Goal: Task Accomplishment & Management: Use online tool/utility

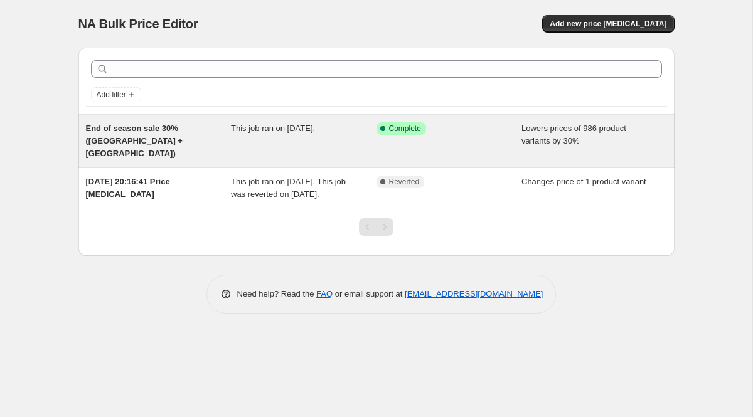
click at [183, 126] on span "End of season sale 30% ([GEOGRAPHIC_DATA] + [GEOGRAPHIC_DATA])" at bounding box center [134, 141] width 97 height 35
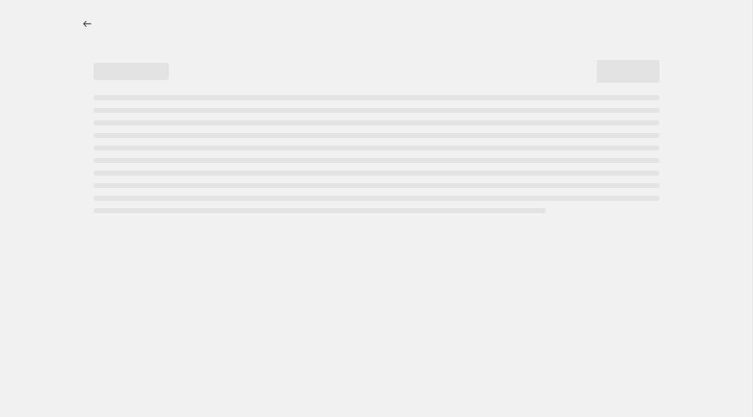
select select "percentage"
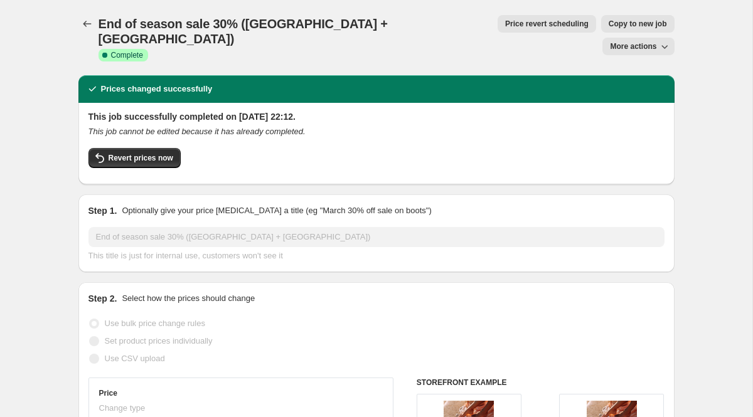
scroll to position [6, 0]
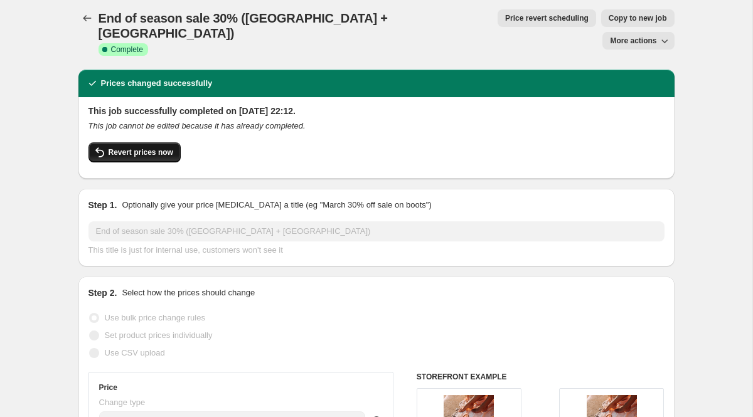
click at [151, 148] on span "Revert prices now" at bounding box center [141, 153] width 65 height 10
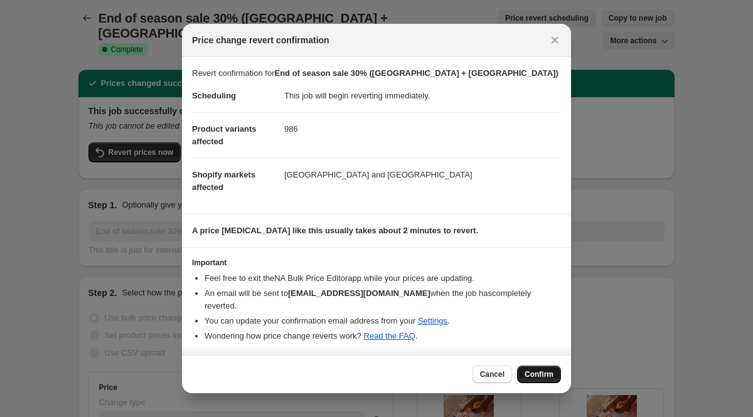
click at [529, 372] on span "Confirm" at bounding box center [539, 375] width 29 height 10
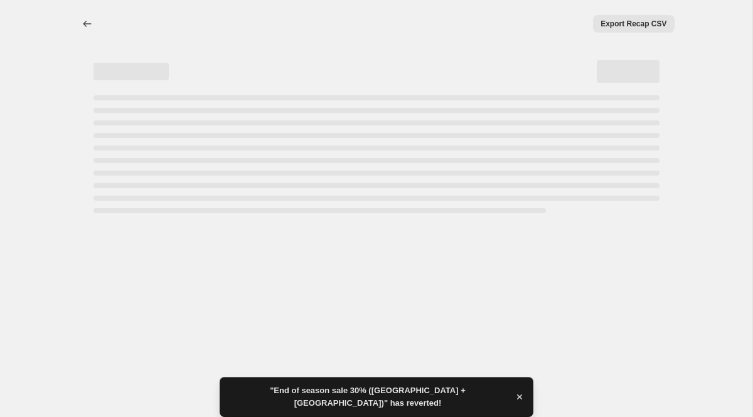
select select "percentage"
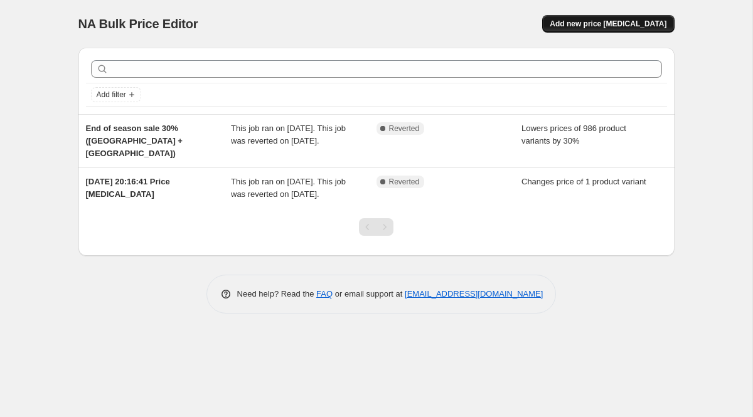
click at [586, 19] on button "Add new price [MEDICAL_DATA]" at bounding box center [608, 24] width 132 height 18
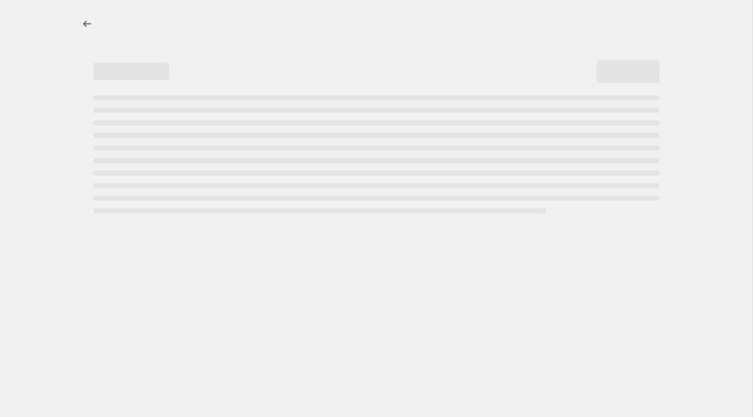
select select "percentage"
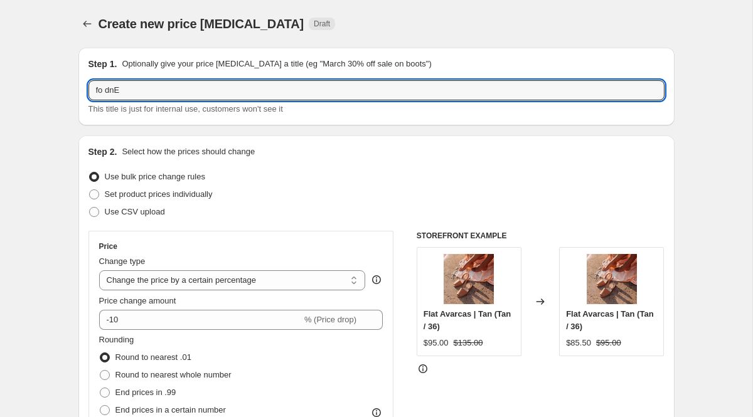
drag, startPoint x: 122, startPoint y: 94, endPoint x: 12, endPoint y: 85, distance: 110.9
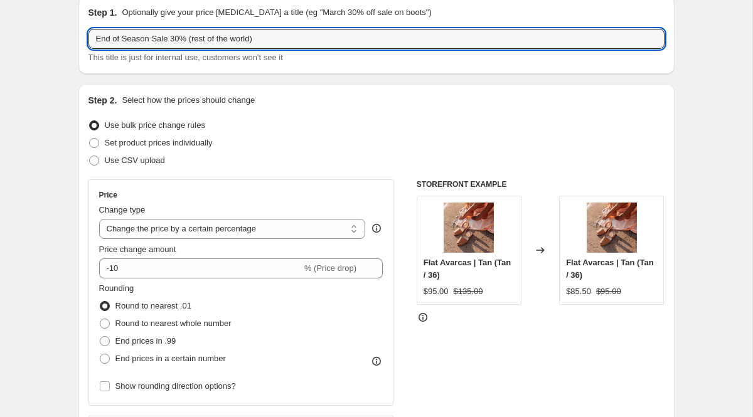
scroll to position [53, 0]
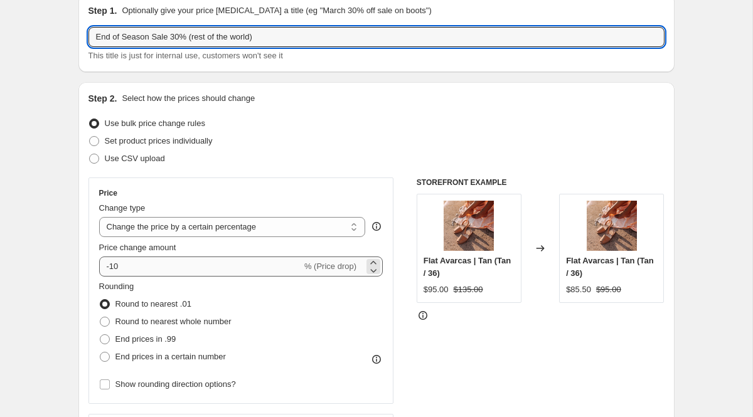
type input "End of Season Sale 30% (rest of the world)"
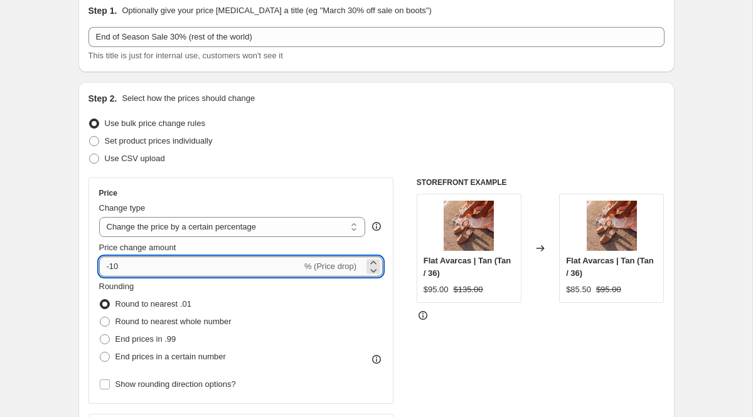
click at [134, 269] on input "-10" at bounding box center [200, 267] width 203 height 20
type input "-1"
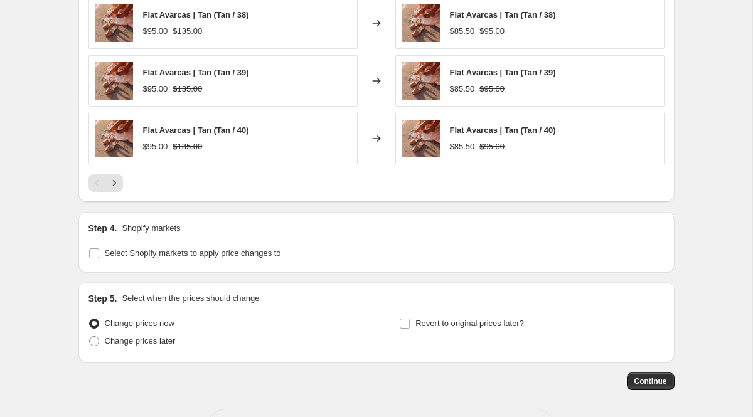
scroll to position [894, 0]
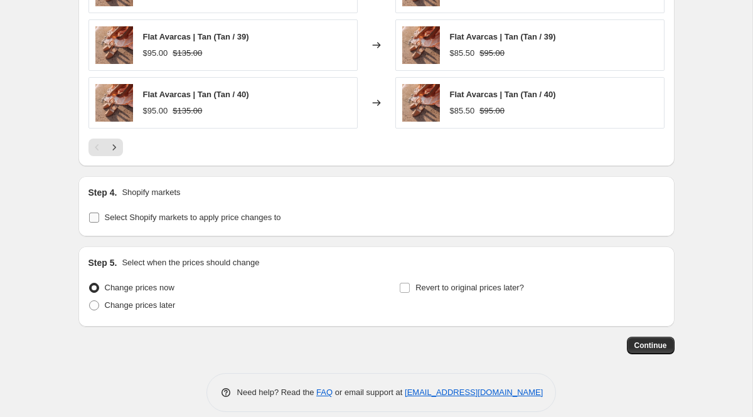
type input "-70"
click at [253, 219] on span "Select Shopify markets to apply price changes to" at bounding box center [193, 217] width 176 height 9
click at [99, 219] on input "Select Shopify markets to apply price changes to" at bounding box center [94, 218] width 10 height 10
checkbox input "true"
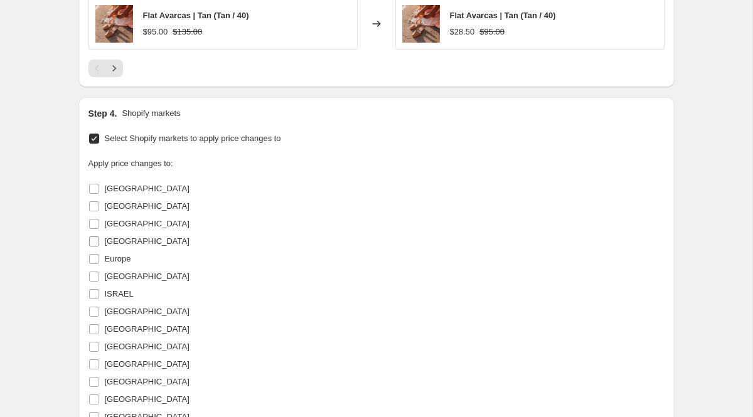
scroll to position [978, 0]
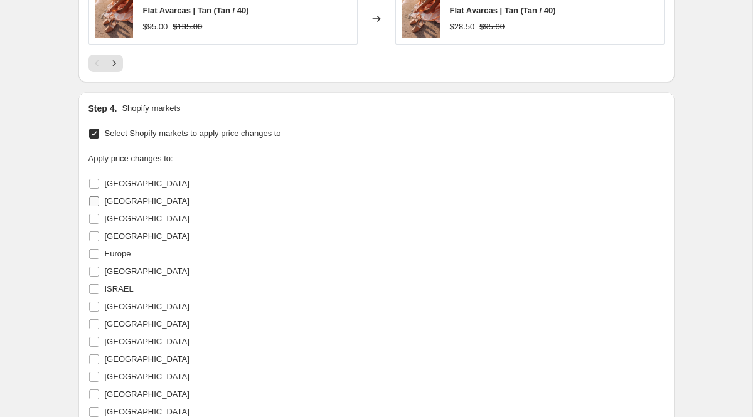
click at [119, 201] on span "[GEOGRAPHIC_DATA]" at bounding box center [147, 200] width 85 height 9
click at [99, 201] on input "[GEOGRAPHIC_DATA]" at bounding box center [94, 201] width 10 height 10
checkbox input "true"
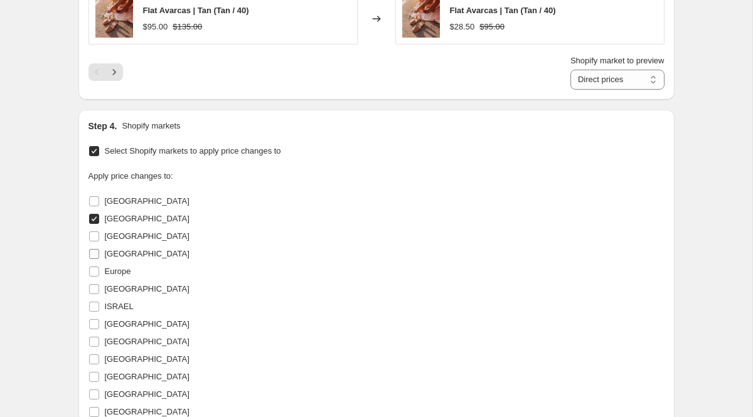
click at [123, 259] on span "[GEOGRAPHIC_DATA]" at bounding box center [147, 254] width 85 height 13
click at [99, 259] on input "[GEOGRAPHIC_DATA]" at bounding box center [94, 254] width 10 height 10
checkbox input "true"
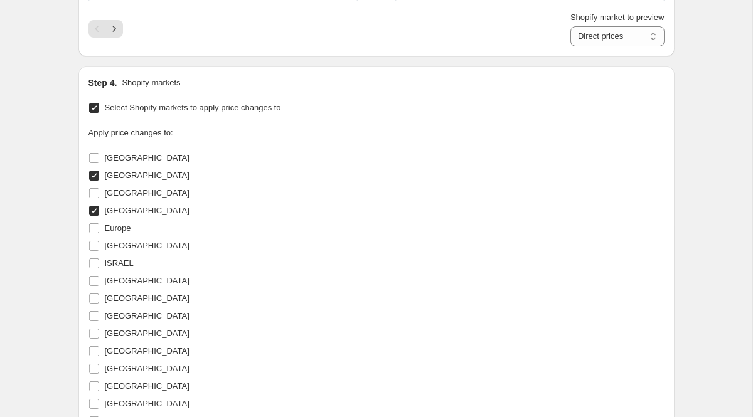
scroll to position [1031, 0]
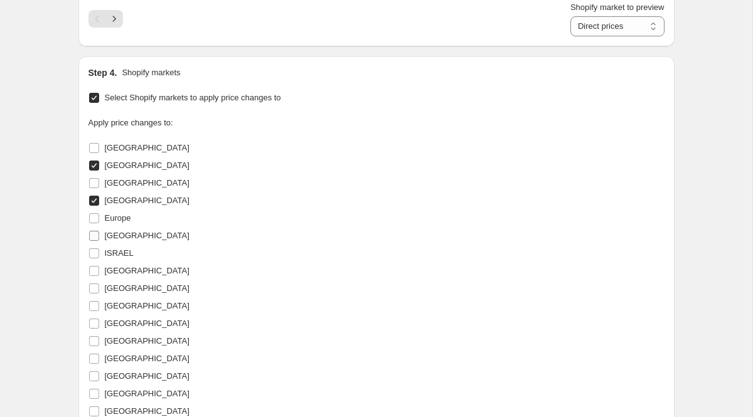
click at [124, 235] on span "[GEOGRAPHIC_DATA]" at bounding box center [147, 235] width 85 height 9
click at [99, 235] on input "[GEOGRAPHIC_DATA]" at bounding box center [94, 236] width 10 height 10
checkbox input "true"
click at [124, 248] on span "ISRAEL" at bounding box center [119, 253] width 29 height 13
click at [99, 249] on input "ISRAEL" at bounding box center [94, 254] width 10 height 10
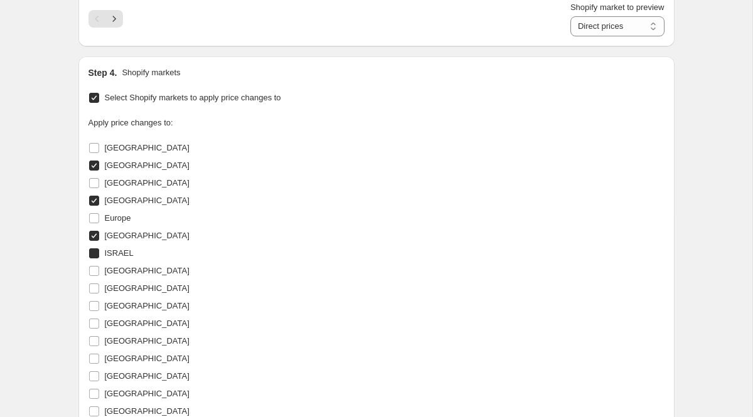
checkbox input "true"
click at [116, 204] on span "[GEOGRAPHIC_DATA]" at bounding box center [147, 200] width 85 height 9
click at [99, 204] on input "[GEOGRAPHIC_DATA]" at bounding box center [94, 201] width 10 height 10
checkbox input "false"
click at [119, 250] on span "ISRAEL" at bounding box center [119, 253] width 29 height 9
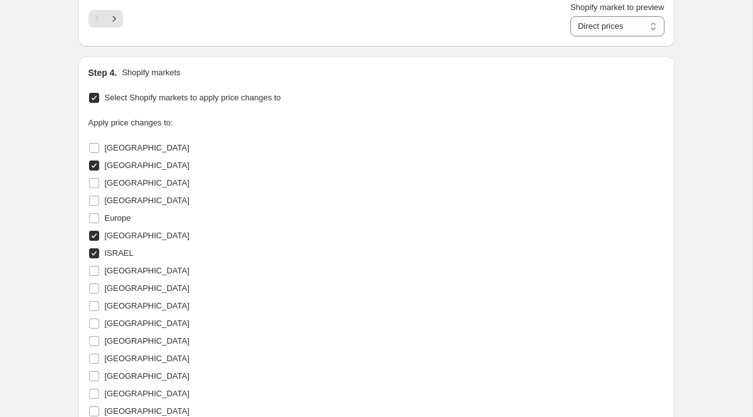
click at [99, 250] on input "ISRAEL" at bounding box center [94, 254] width 10 height 10
checkbox input "false"
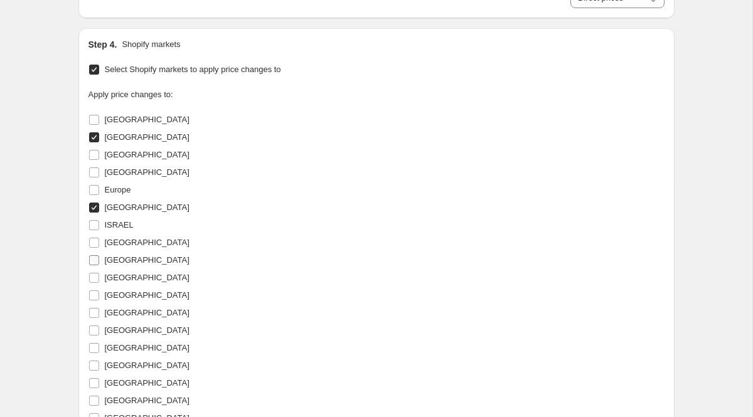
click at [117, 262] on span "[GEOGRAPHIC_DATA]" at bounding box center [147, 259] width 85 height 9
click at [99, 262] on input "[GEOGRAPHIC_DATA]" at bounding box center [94, 260] width 10 height 10
checkbox input "true"
click at [115, 274] on span "[GEOGRAPHIC_DATA]" at bounding box center [147, 277] width 85 height 9
click at [99, 274] on input "[GEOGRAPHIC_DATA]" at bounding box center [94, 278] width 10 height 10
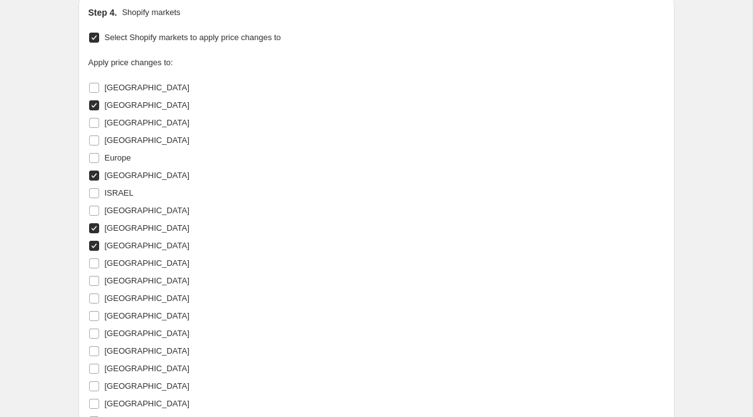
scroll to position [1092, 0]
click at [105, 244] on span "[GEOGRAPHIC_DATA]" at bounding box center [147, 244] width 85 height 9
click at [99, 244] on input "[GEOGRAPHIC_DATA]" at bounding box center [94, 245] width 10 height 10
checkbox input "false"
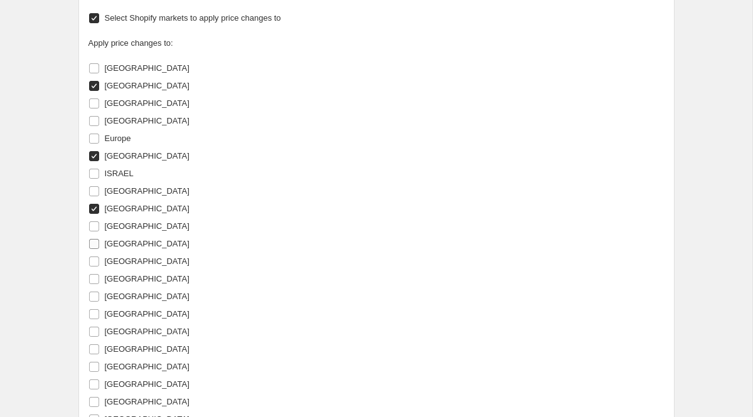
scroll to position [1136, 0]
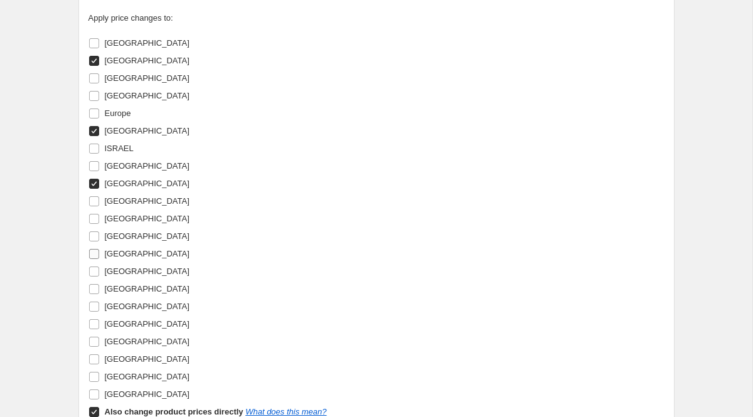
click at [106, 255] on span "[GEOGRAPHIC_DATA]" at bounding box center [147, 253] width 85 height 9
click at [99, 255] on input "[GEOGRAPHIC_DATA]" at bounding box center [94, 254] width 10 height 10
checkbox input "true"
click at [106, 271] on span "[GEOGRAPHIC_DATA]" at bounding box center [147, 271] width 85 height 9
click at [99, 271] on input "[GEOGRAPHIC_DATA]" at bounding box center [94, 272] width 10 height 10
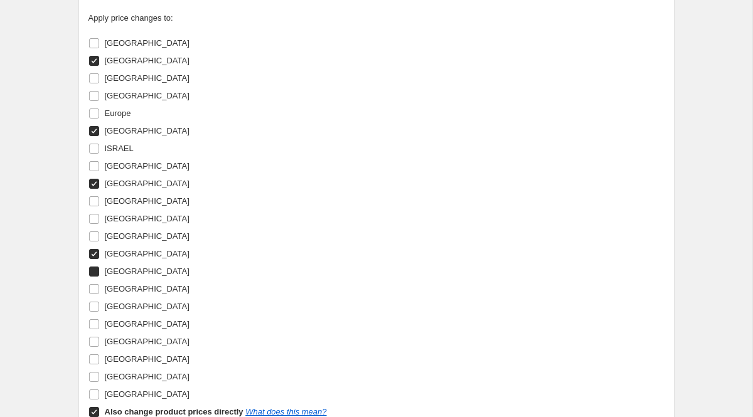
checkbox input "true"
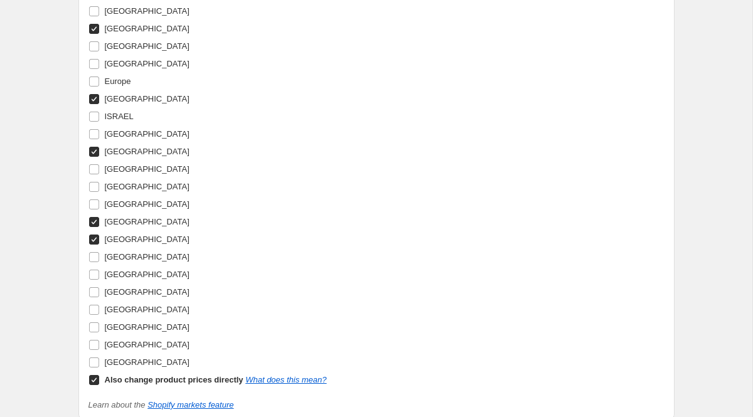
scroll to position [1179, 0]
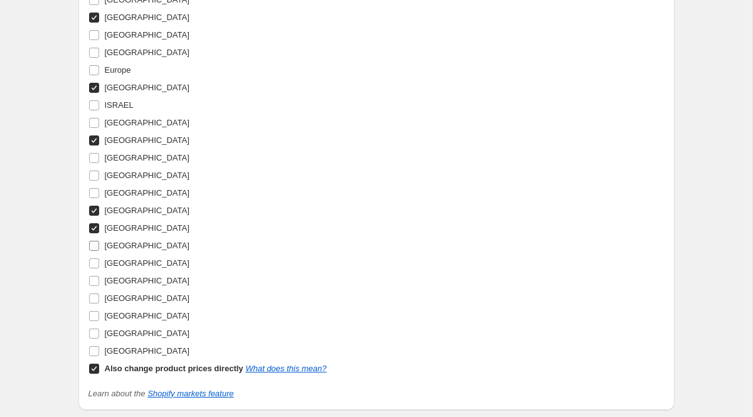
click at [121, 244] on span "[GEOGRAPHIC_DATA]" at bounding box center [147, 245] width 85 height 9
click at [99, 244] on input "[GEOGRAPHIC_DATA]" at bounding box center [94, 246] width 10 height 10
checkbox input "true"
click at [129, 262] on span "[GEOGRAPHIC_DATA]" at bounding box center [147, 263] width 85 height 9
click at [99, 262] on input "[GEOGRAPHIC_DATA]" at bounding box center [94, 264] width 10 height 10
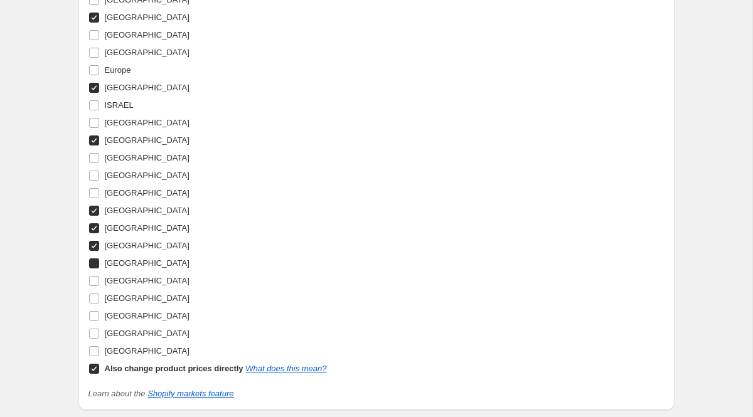
checkbox input "true"
click at [121, 279] on span "[GEOGRAPHIC_DATA]" at bounding box center [147, 280] width 85 height 9
click at [99, 279] on input "[GEOGRAPHIC_DATA]" at bounding box center [94, 281] width 10 height 10
checkbox input "true"
click at [122, 301] on span "[GEOGRAPHIC_DATA]" at bounding box center [147, 298] width 85 height 9
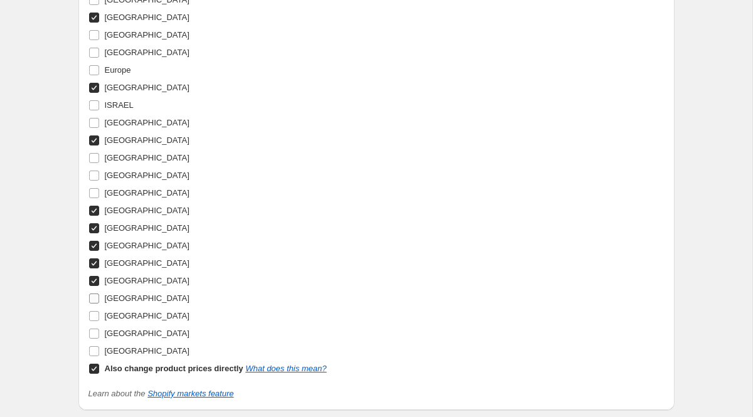
click at [99, 301] on input "[GEOGRAPHIC_DATA]" at bounding box center [94, 299] width 10 height 10
checkbox input "true"
click at [119, 318] on span "[GEOGRAPHIC_DATA]" at bounding box center [147, 315] width 85 height 9
click at [99, 318] on input "[GEOGRAPHIC_DATA]" at bounding box center [94, 316] width 10 height 10
checkbox input "true"
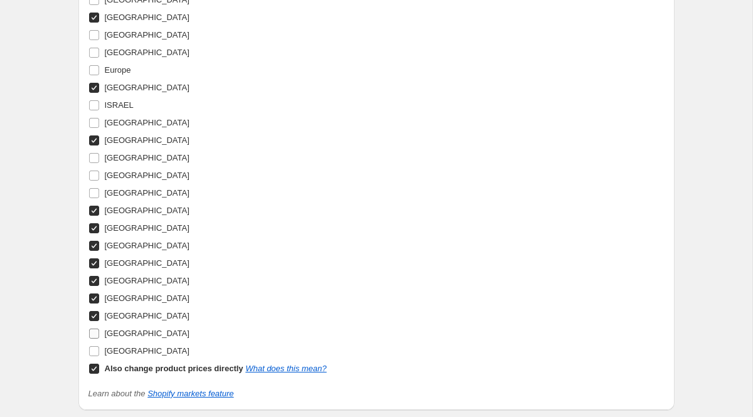
click at [119, 331] on span "[GEOGRAPHIC_DATA]" at bounding box center [147, 333] width 85 height 9
click at [99, 331] on input "[GEOGRAPHIC_DATA]" at bounding box center [94, 334] width 10 height 10
checkbox input "true"
click at [119, 348] on span "[GEOGRAPHIC_DATA]" at bounding box center [147, 350] width 85 height 9
click at [99, 348] on input "[GEOGRAPHIC_DATA]" at bounding box center [94, 351] width 10 height 10
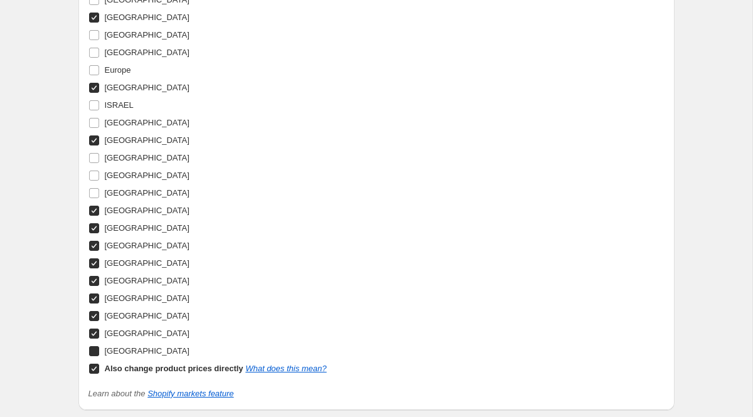
checkbox input "true"
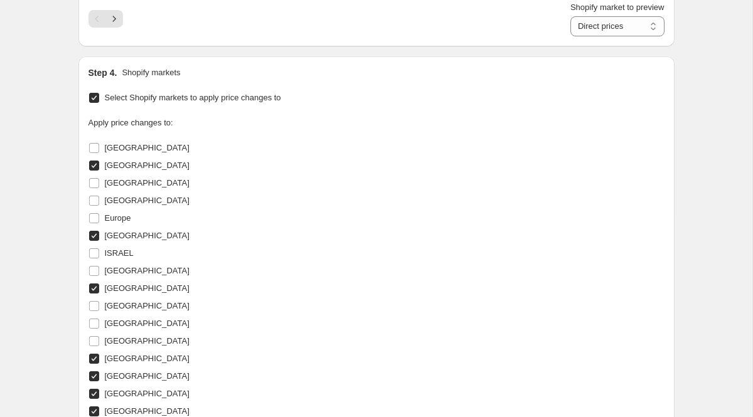
scroll to position [1002, 0]
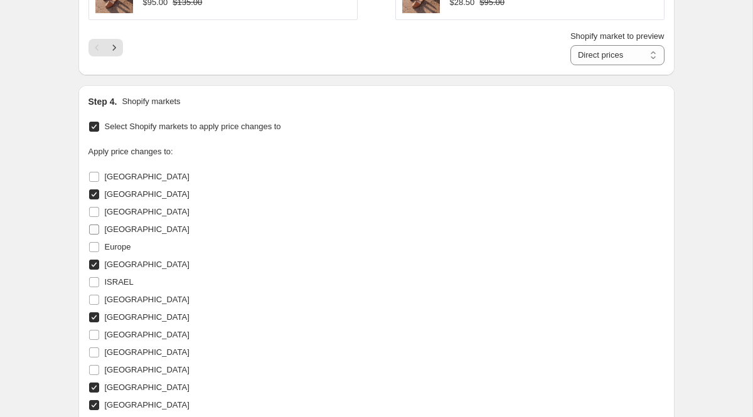
click at [101, 232] on label "[GEOGRAPHIC_DATA]" at bounding box center [139, 230] width 101 height 18
click at [99, 232] on input "[GEOGRAPHIC_DATA]" at bounding box center [94, 230] width 10 height 10
checkbox input "true"
click at [115, 283] on span "ISRAEL" at bounding box center [119, 281] width 29 height 9
click at [99, 283] on input "ISRAEL" at bounding box center [94, 282] width 10 height 10
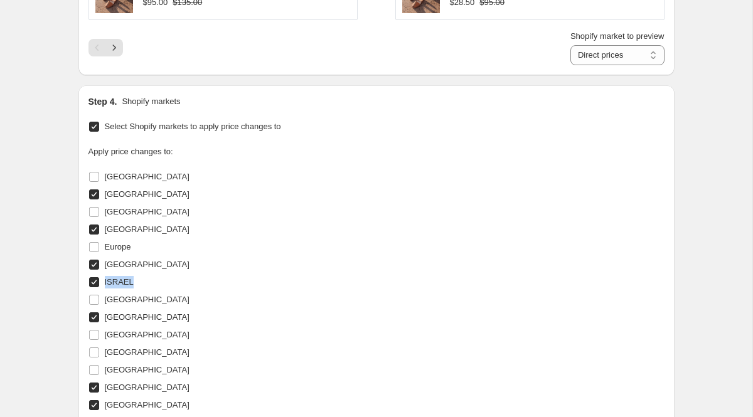
click at [115, 283] on span "ISRAEL" at bounding box center [119, 281] width 29 height 9
click at [99, 283] on input "ISRAEL" at bounding box center [94, 282] width 10 height 10
checkbox input "false"
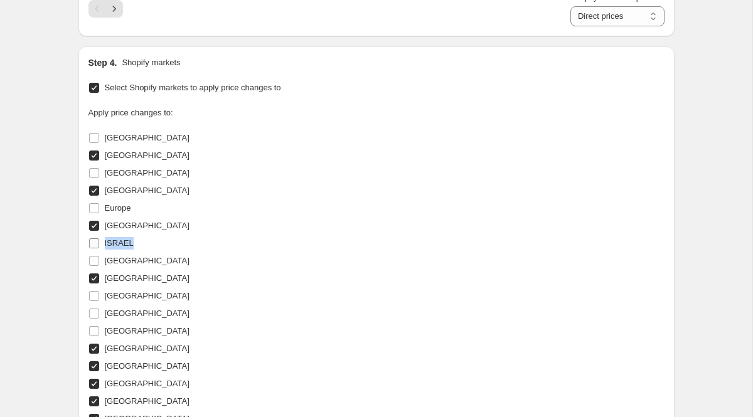
scroll to position [1044, 0]
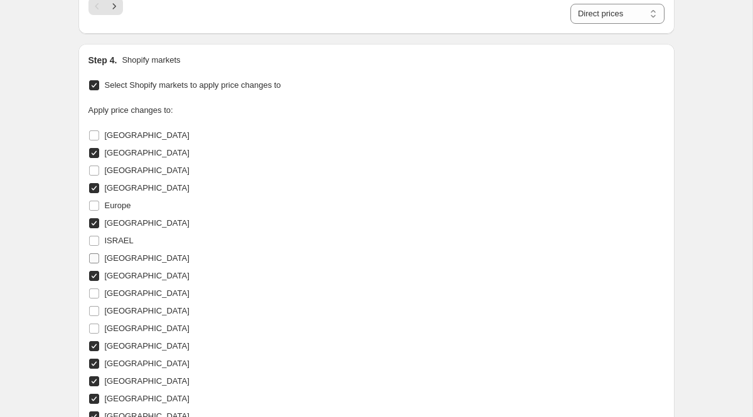
click at [117, 261] on span "[GEOGRAPHIC_DATA]" at bounding box center [147, 258] width 85 height 9
click at [99, 261] on input "[GEOGRAPHIC_DATA]" at bounding box center [94, 259] width 10 height 10
checkbox input "true"
click at [118, 294] on span "[GEOGRAPHIC_DATA]" at bounding box center [147, 293] width 85 height 9
click at [99, 294] on input "[GEOGRAPHIC_DATA]" at bounding box center [94, 294] width 10 height 10
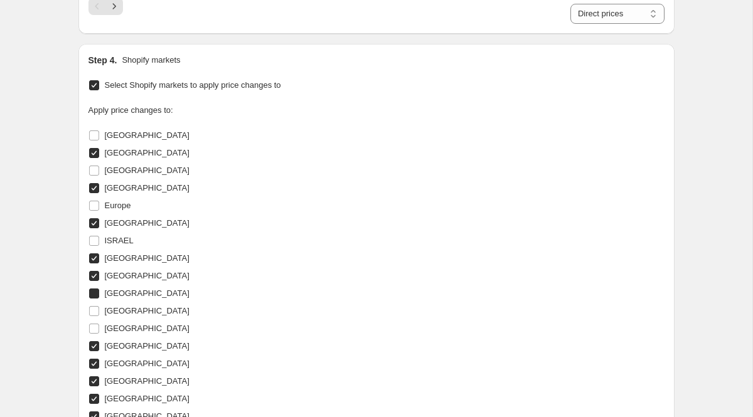
checkbox input "true"
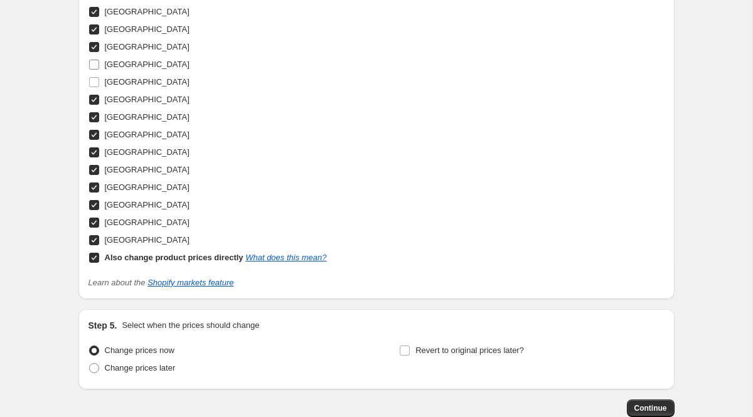
scroll to position [1367, 0]
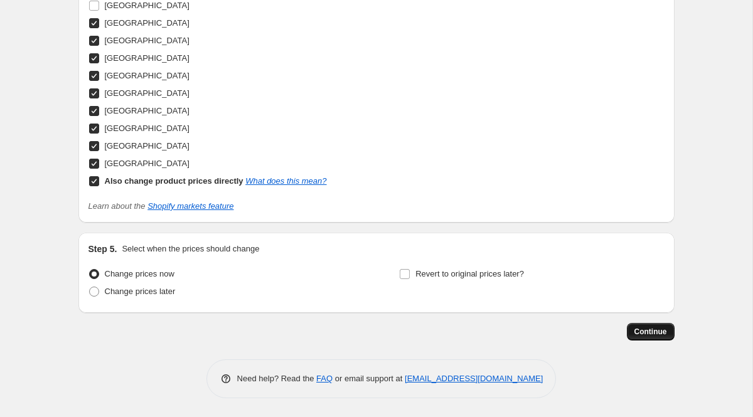
click at [651, 331] on span "Continue" at bounding box center [651, 332] width 33 height 10
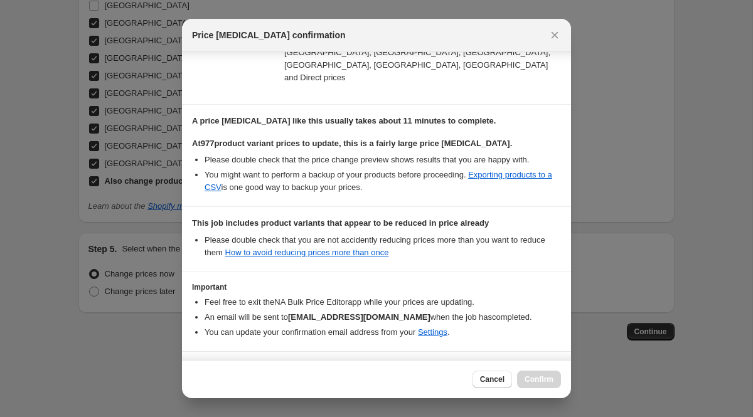
scroll to position [239, 0]
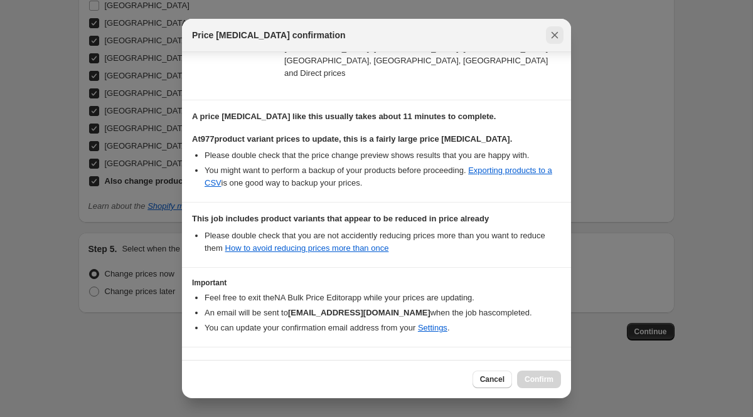
click at [560, 29] on icon "Close" at bounding box center [555, 35] width 13 height 13
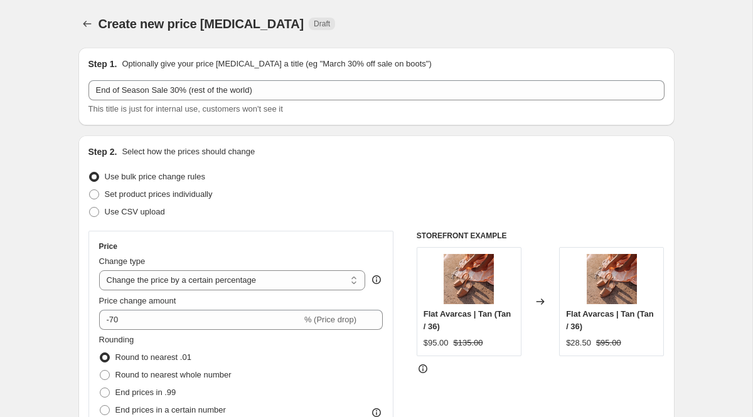
scroll to position [1367, 0]
